Goal: Check status: Check status

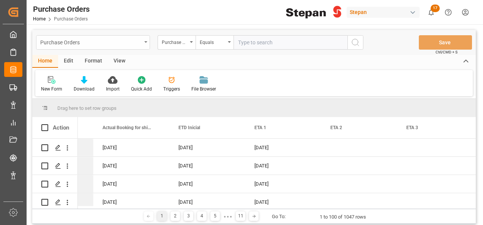
scroll to position [0, 895]
click at [240, 42] on input "text" at bounding box center [290, 42] width 114 height 14
paste input "4501491388"
type input "4501491388"
click at [355, 40] on icon "search button" at bounding box center [355, 42] width 9 height 9
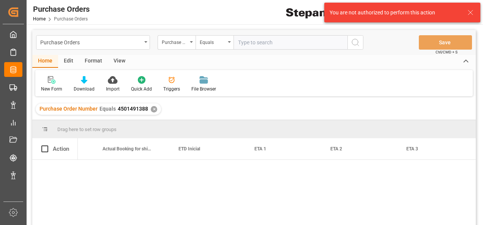
click at [153, 110] on div "✕" at bounding box center [154, 109] width 6 height 6
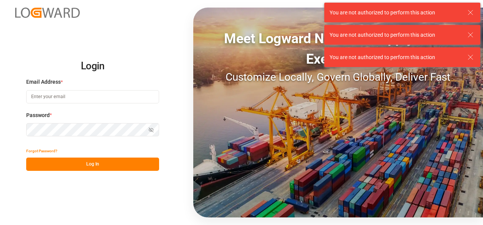
type input "[PERSON_NAME][EMAIL_ADDRESS][PERSON_NAME][DOMAIN_NAME]"
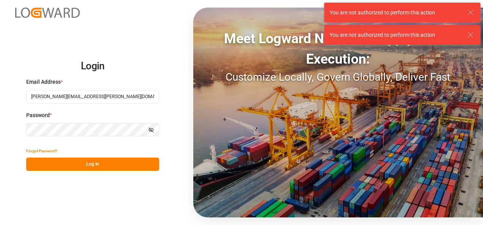
click at [97, 164] on button "Log In" at bounding box center [92, 164] width 133 height 13
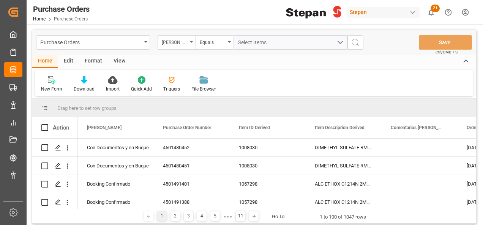
click at [192, 40] on div "[PERSON_NAME]" at bounding box center [177, 42] width 38 height 14
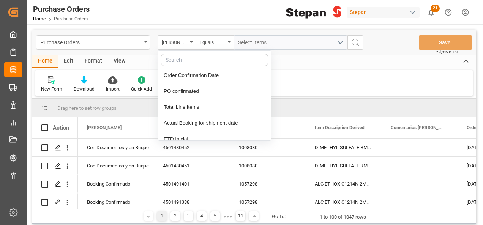
scroll to position [38, 0]
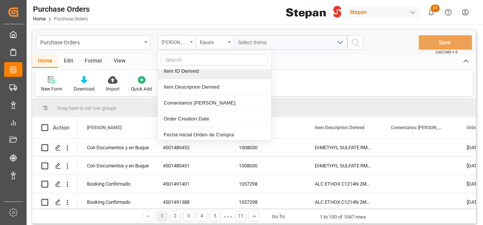
click at [172, 41] on div "[PERSON_NAME]" at bounding box center [175, 41] width 26 height 9
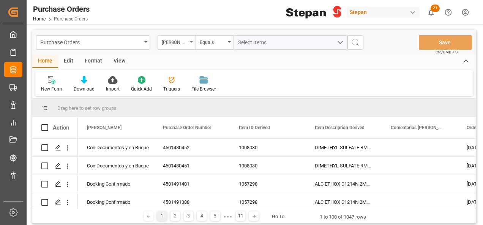
click at [191, 41] on div "[PERSON_NAME]" at bounding box center [177, 42] width 38 height 14
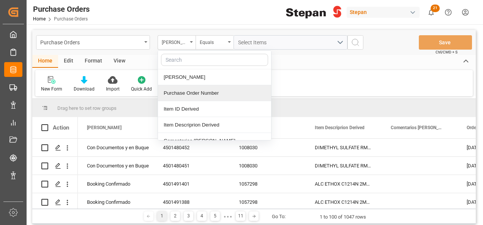
click at [177, 94] on div "Purchase Order Number" at bounding box center [214, 93] width 113 height 16
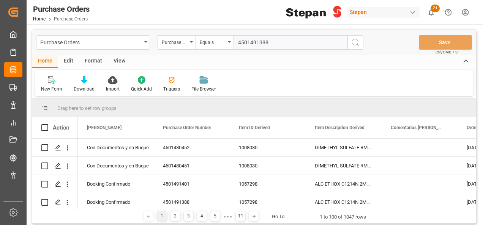
type input "4501491388"
click at [353, 41] on icon "search button" at bounding box center [355, 42] width 9 height 9
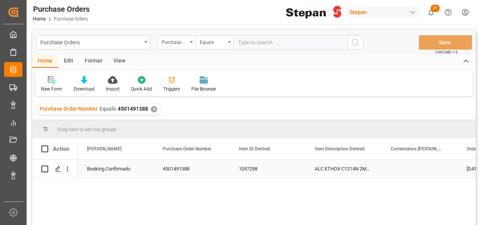
click at [331, 167] on div "ALC ETHOX C1214N 2MX PF276 BULK" at bounding box center [344, 169] width 76 height 18
click at [59, 173] on div "Press SPACE to select this row." at bounding box center [57, 169] width 11 height 14
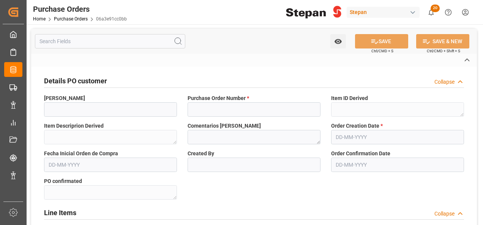
type input "Booking Confirmado"
type input "4501491388"
type textarea "1057298"
type textarea "ALC ETHOX C1214N 2MX PF276 BULK"
type input "[PERSON_NAME]"
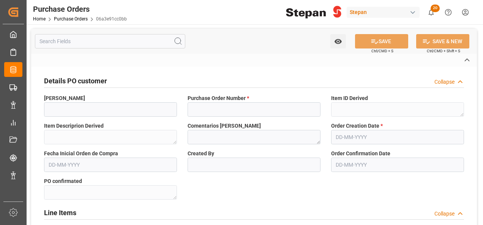
type textarea "Confirmed"
type input "STEPAN CDMX - ECATEPEC"
type input "Seafreight"
type input "ICOF EUROPE GMBH"
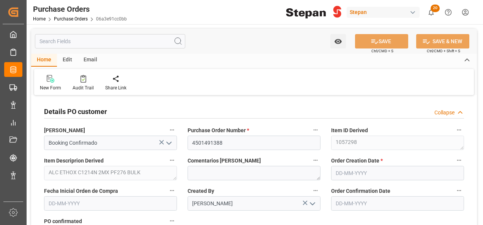
type input "1"
type input "[DATE]"
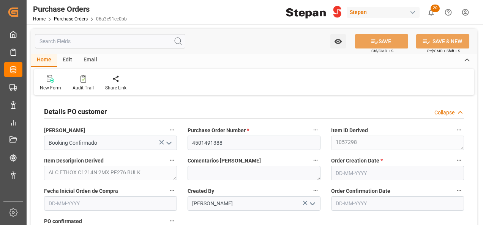
type input "[DATE]"
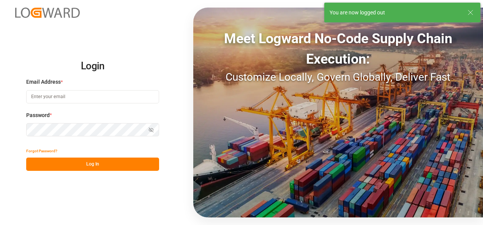
type input "[PERSON_NAME][EMAIL_ADDRESS][PERSON_NAME][DOMAIN_NAME]"
